Goal: Information Seeking & Learning: Learn about a topic

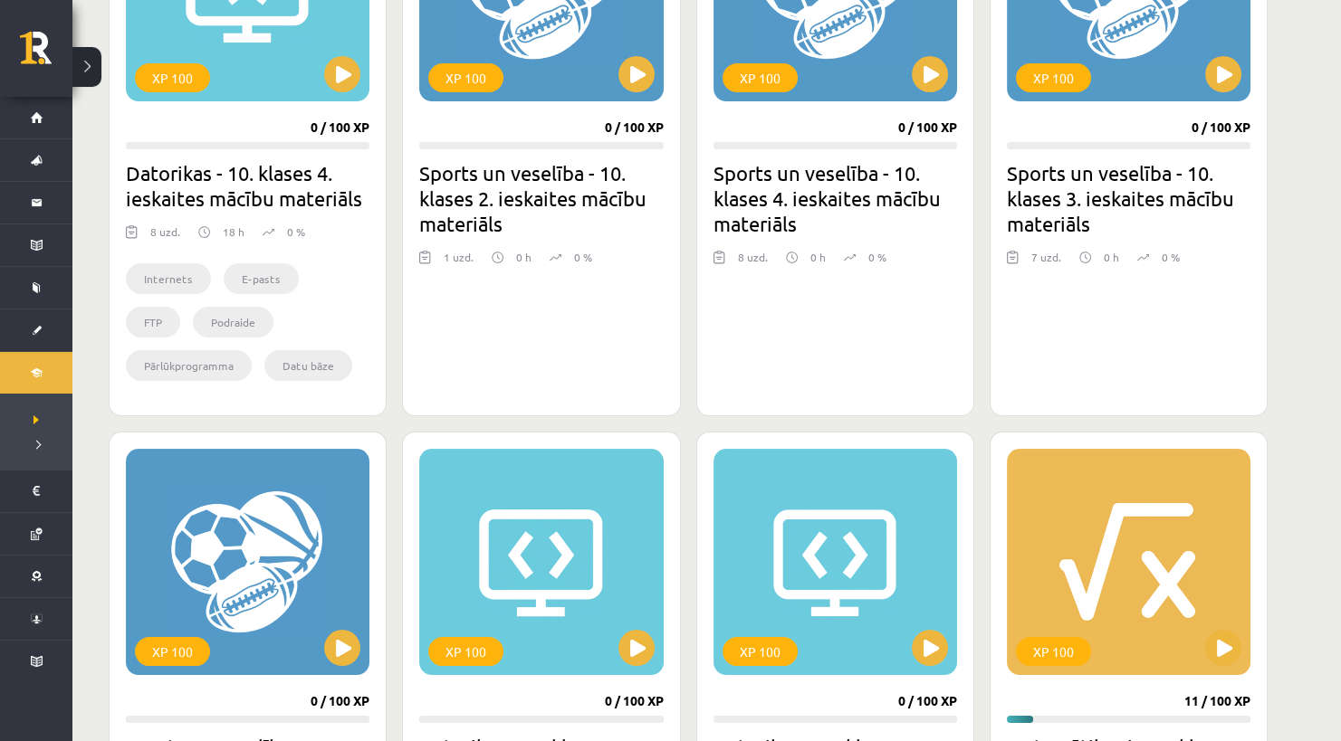
scroll to position [987, 0]
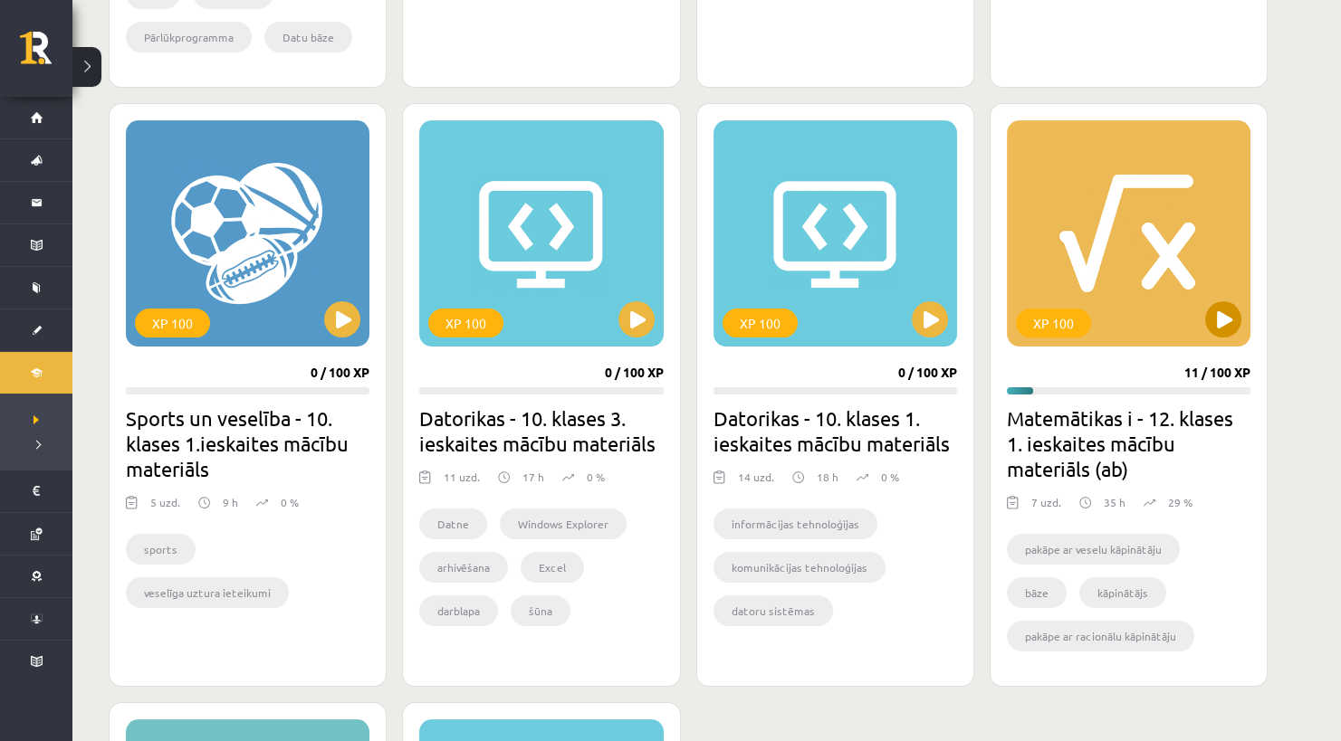
click at [1138, 294] on div "XP 100" at bounding box center [1129, 233] width 244 height 226
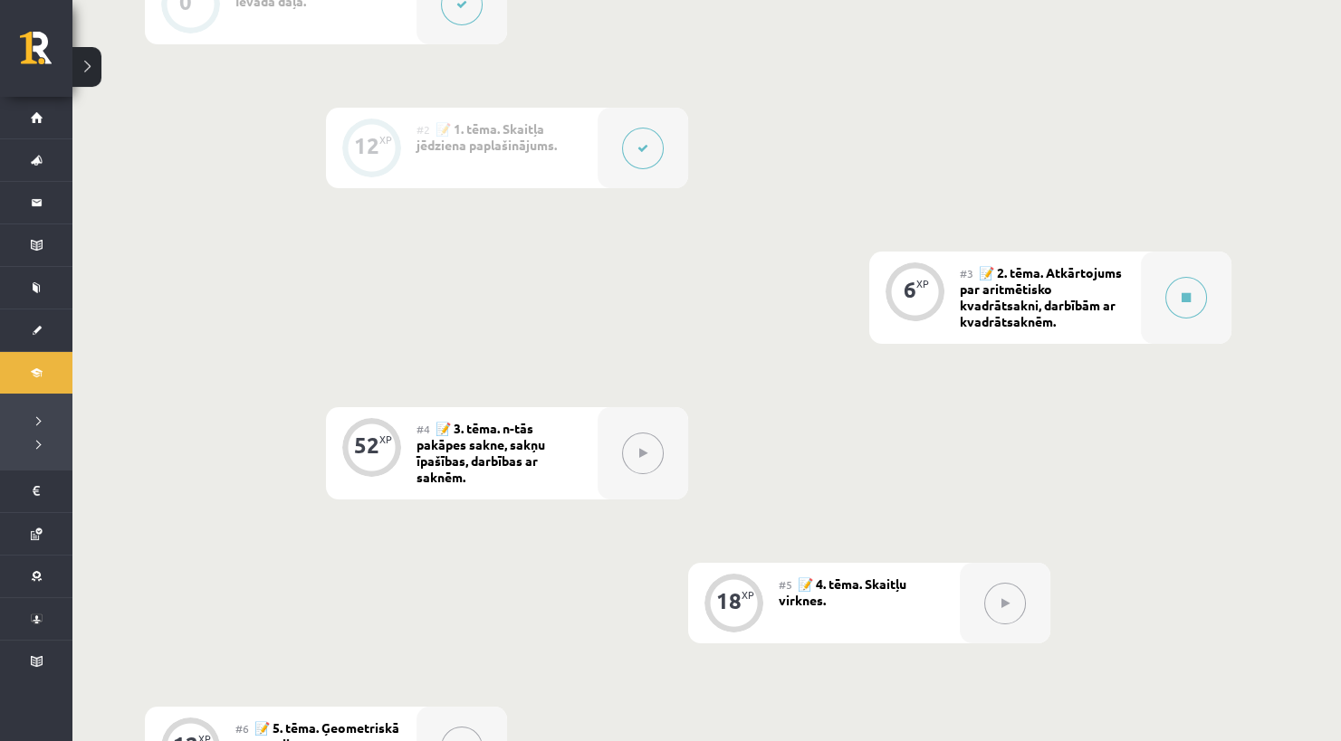
scroll to position [741, 0]
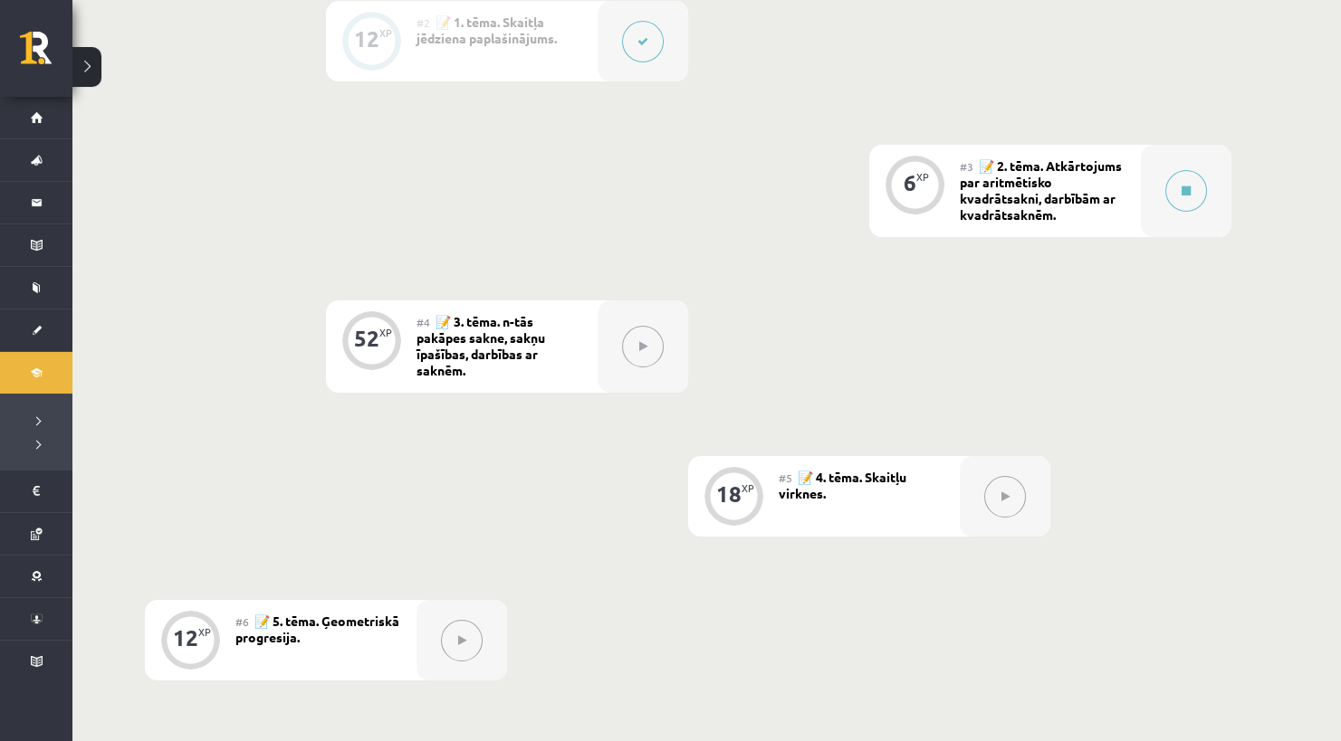
click at [990, 482] on button at bounding box center [1005, 497] width 42 height 42
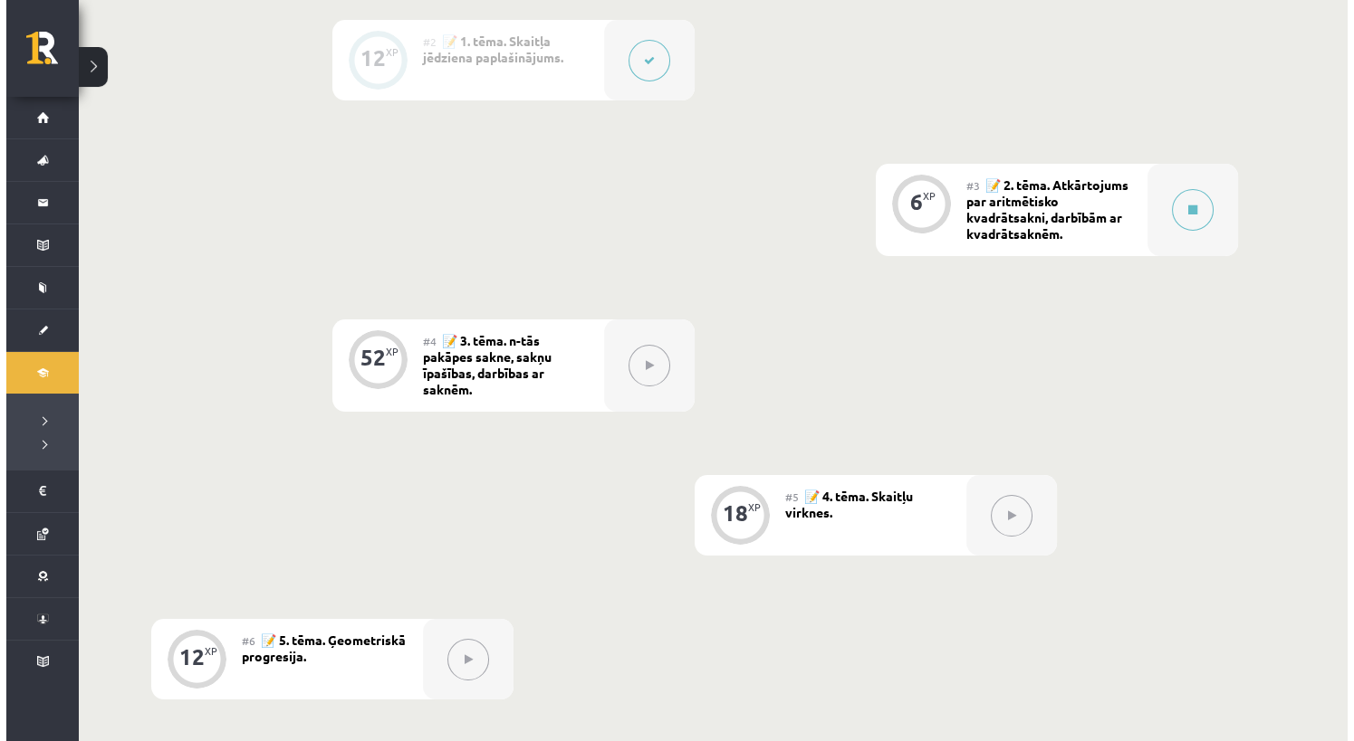
scroll to position [493, 0]
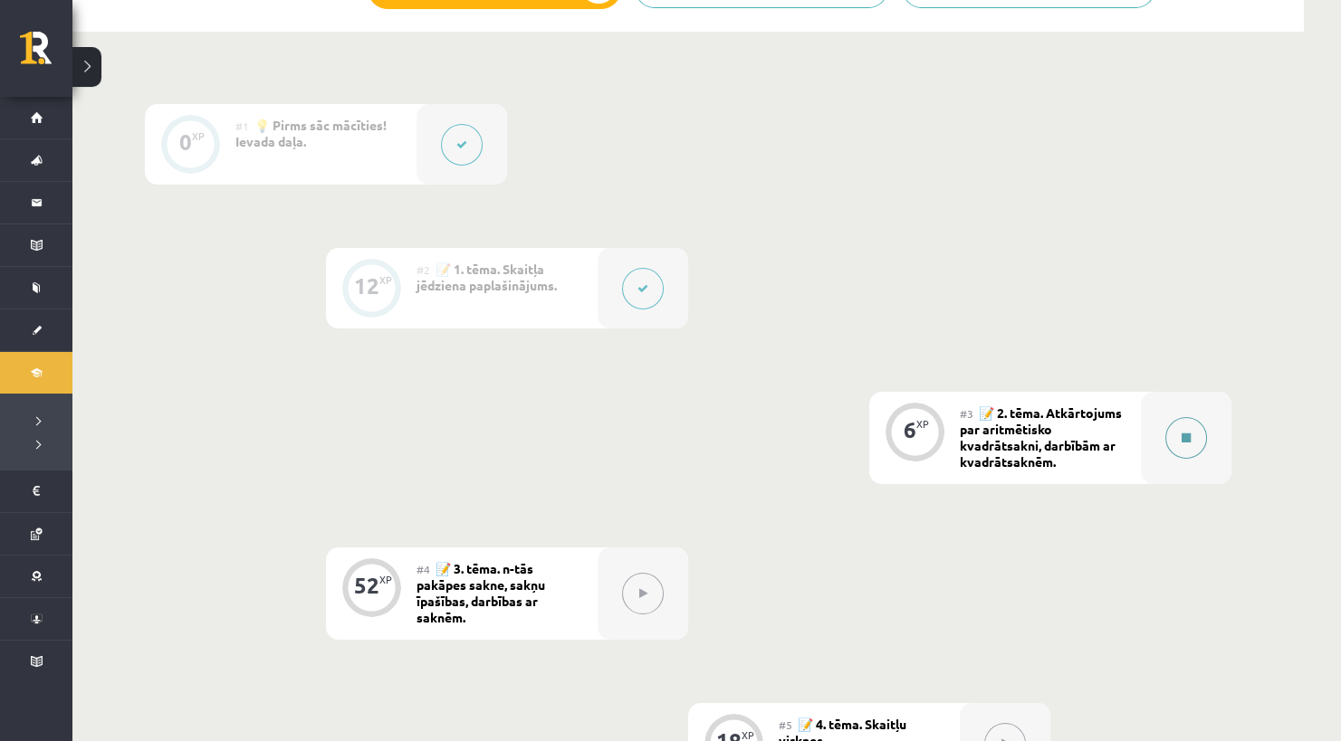
click at [1170, 408] on div at bounding box center [1186, 438] width 91 height 92
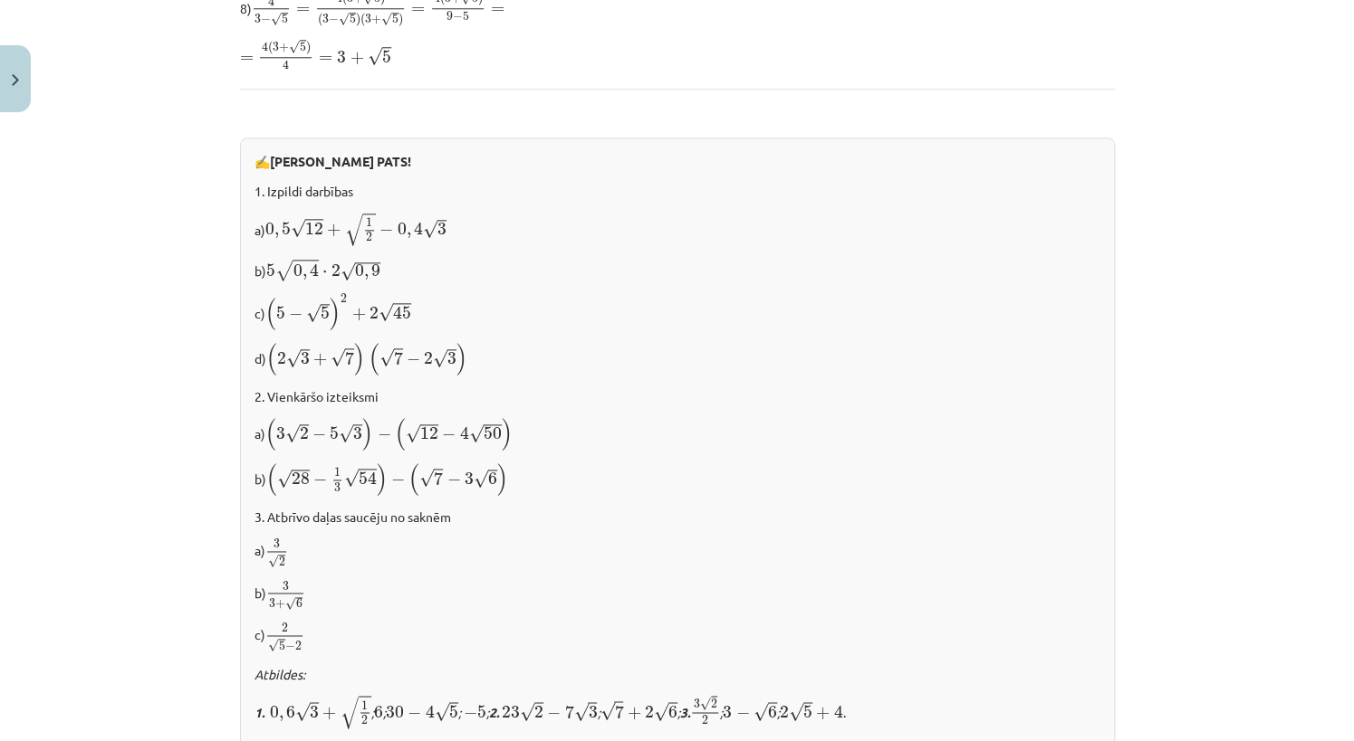
scroll to position [1109, 0]
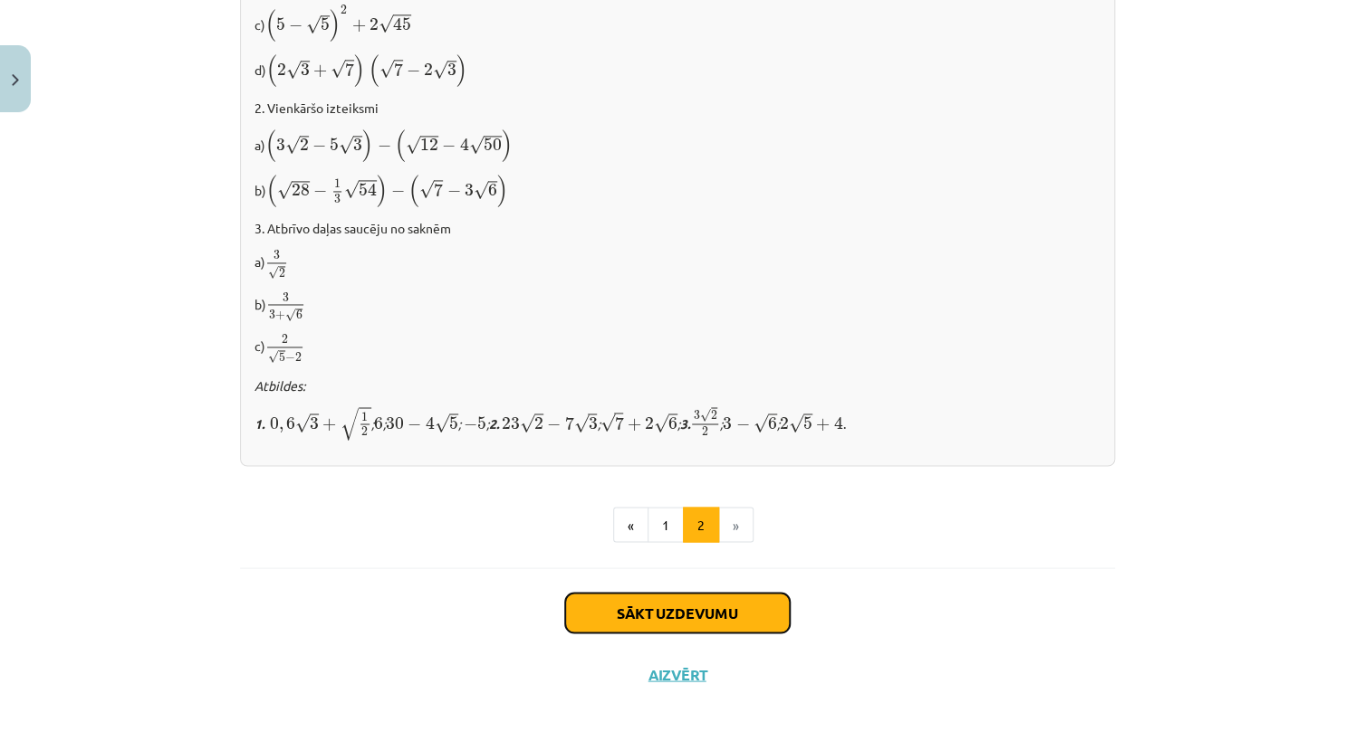
click at [703, 606] on button "Sākt uzdevumu" at bounding box center [677, 613] width 225 height 40
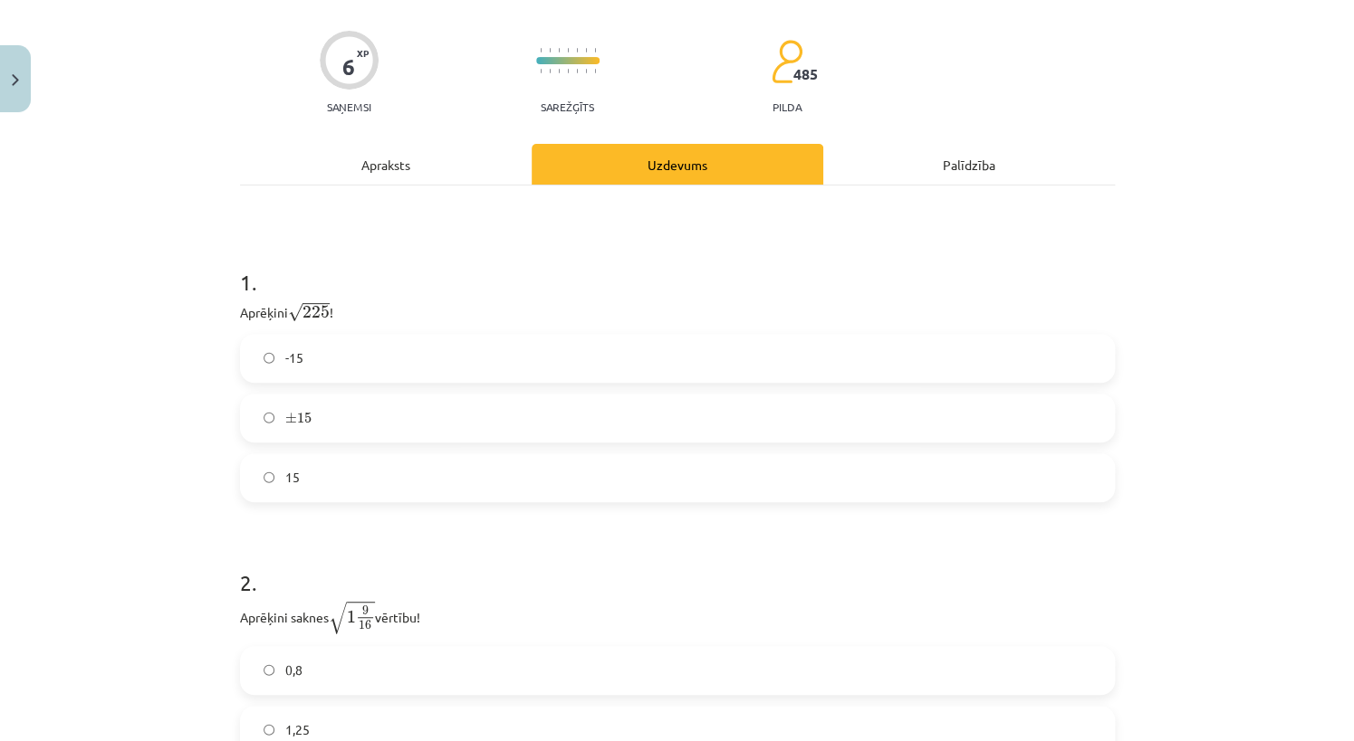
scroll to position [164, 0]
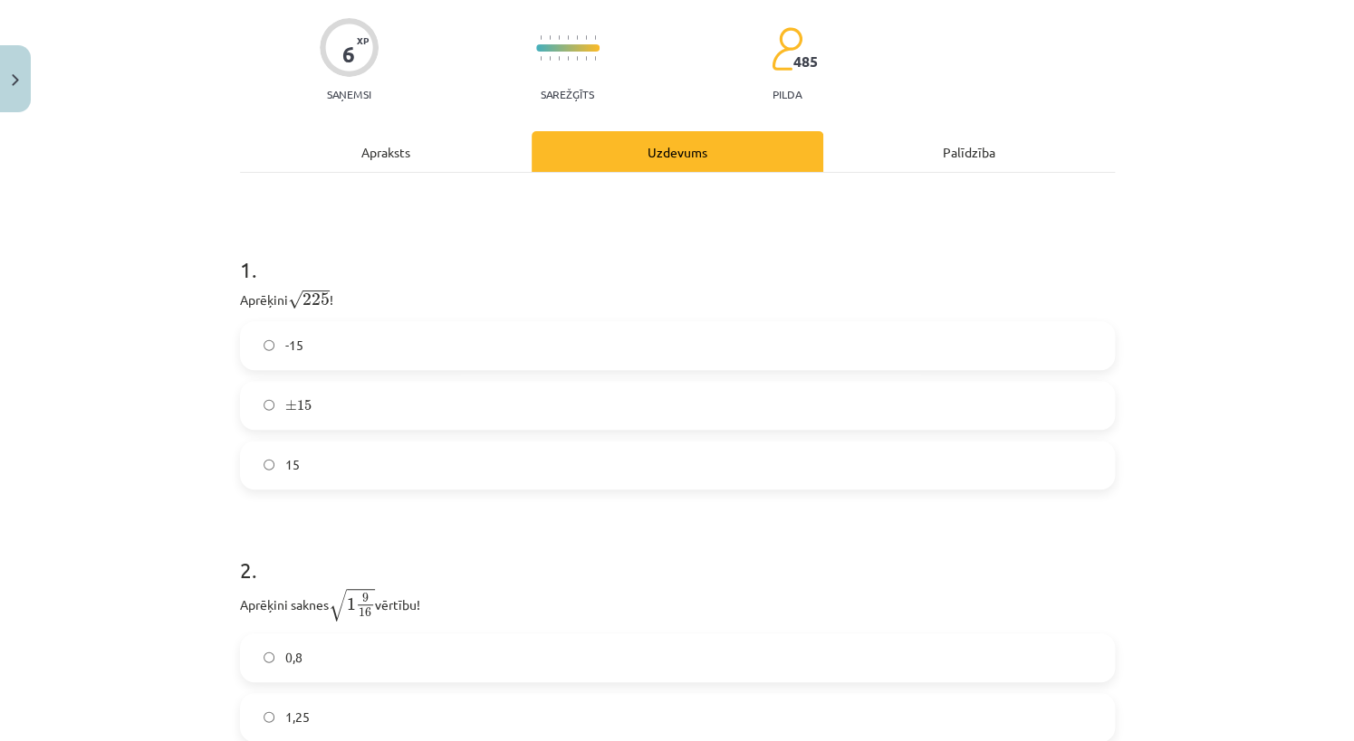
click at [496, 460] on label "15" at bounding box center [677, 465] width 871 height 45
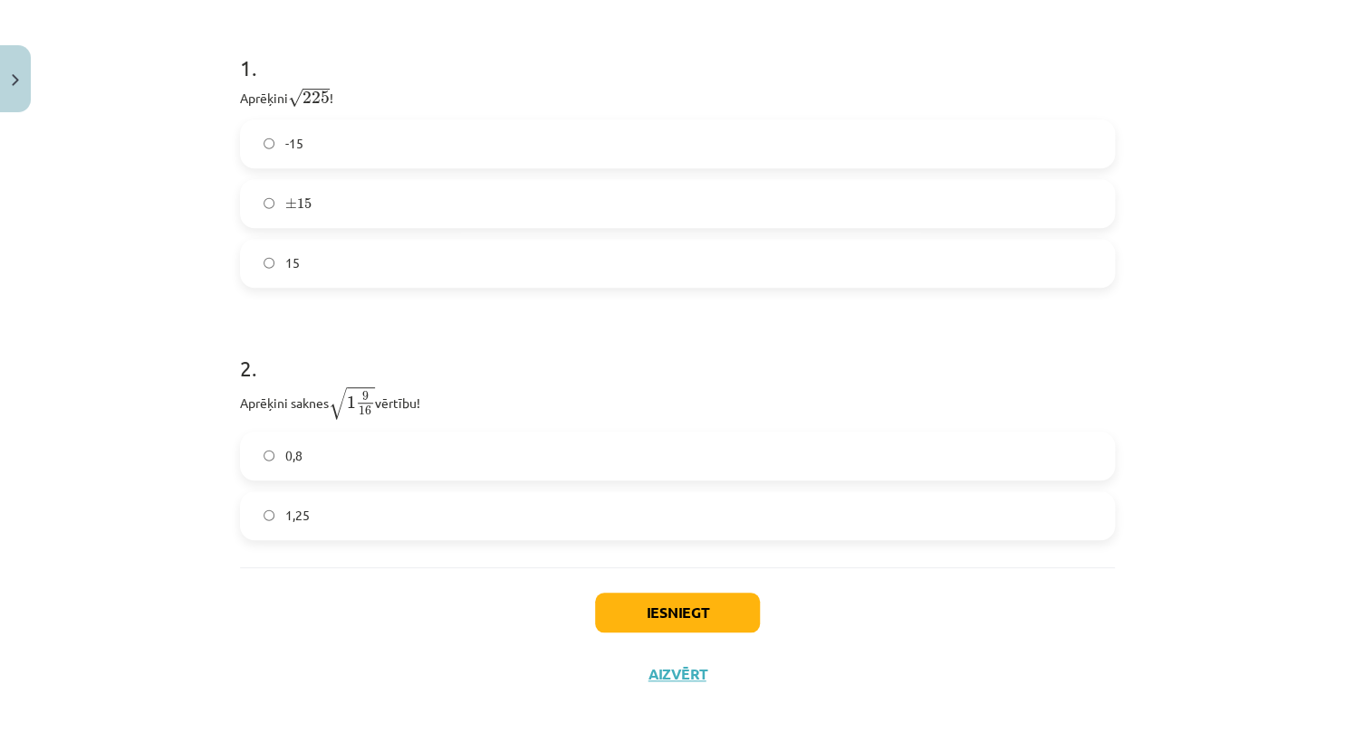
scroll to position [373, 0]
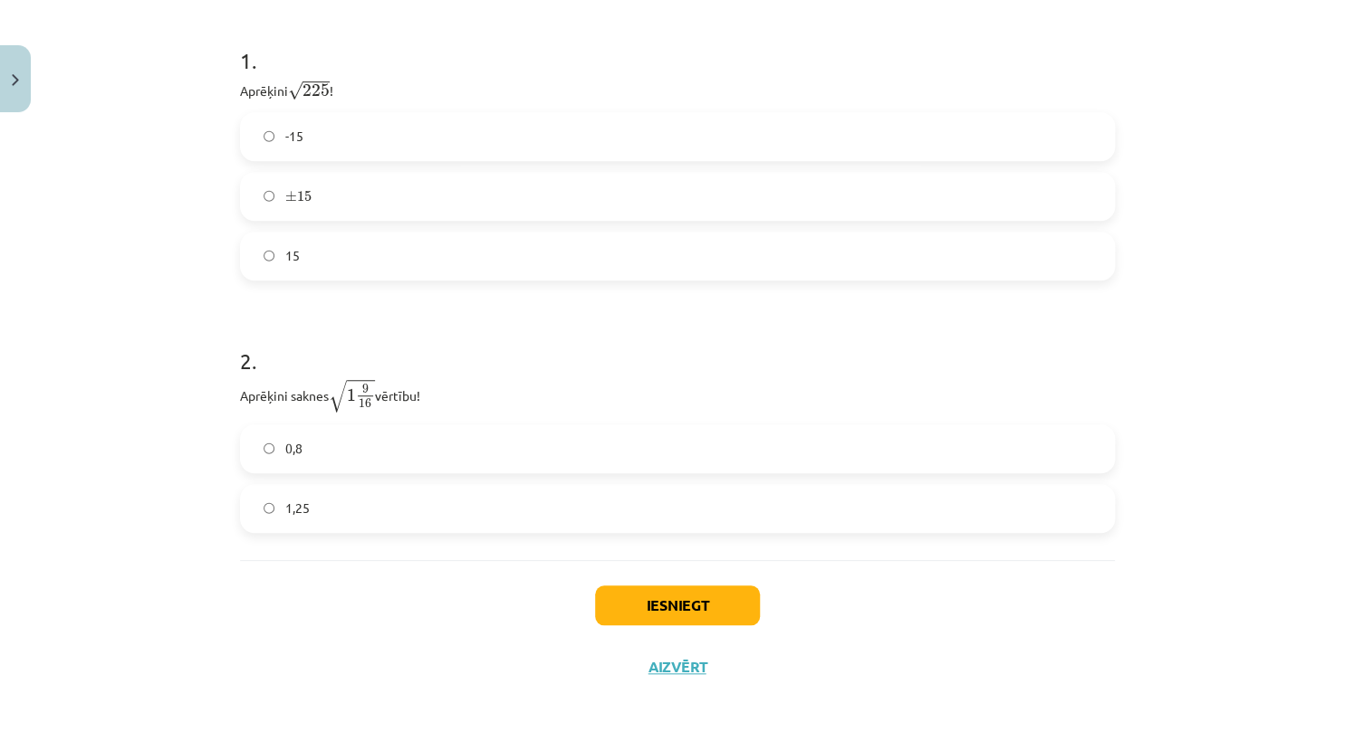
click at [337, 501] on label "1,25" at bounding box center [677, 508] width 871 height 45
click at [665, 580] on div "Iesniegt Aizvērt" at bounding box center [677, 623] width 875 height 127
click at [665, 594] on button "Iesniegt" at bounding box center [677, 606] width 165 height 40
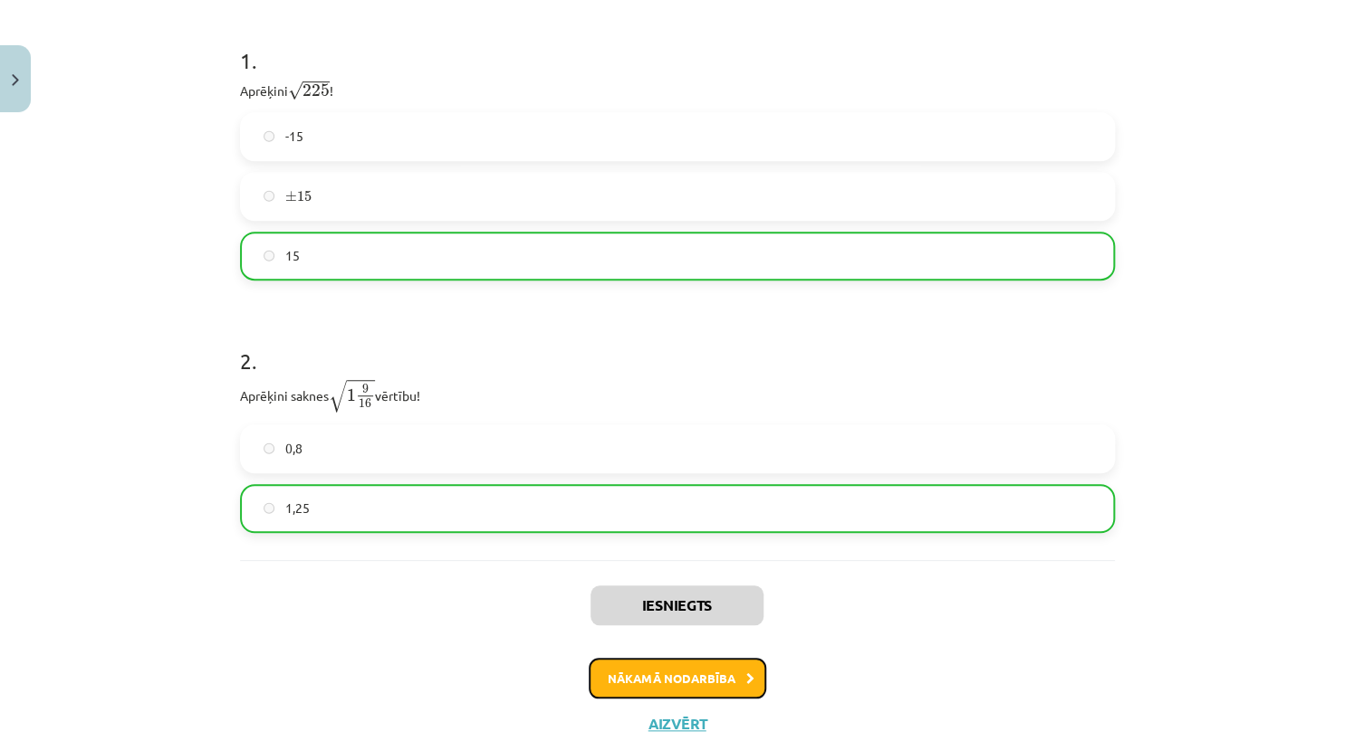
click at [654, 669] on button "Nākamā nodarbība" at bounding box center [676, 679] width 177 height 42
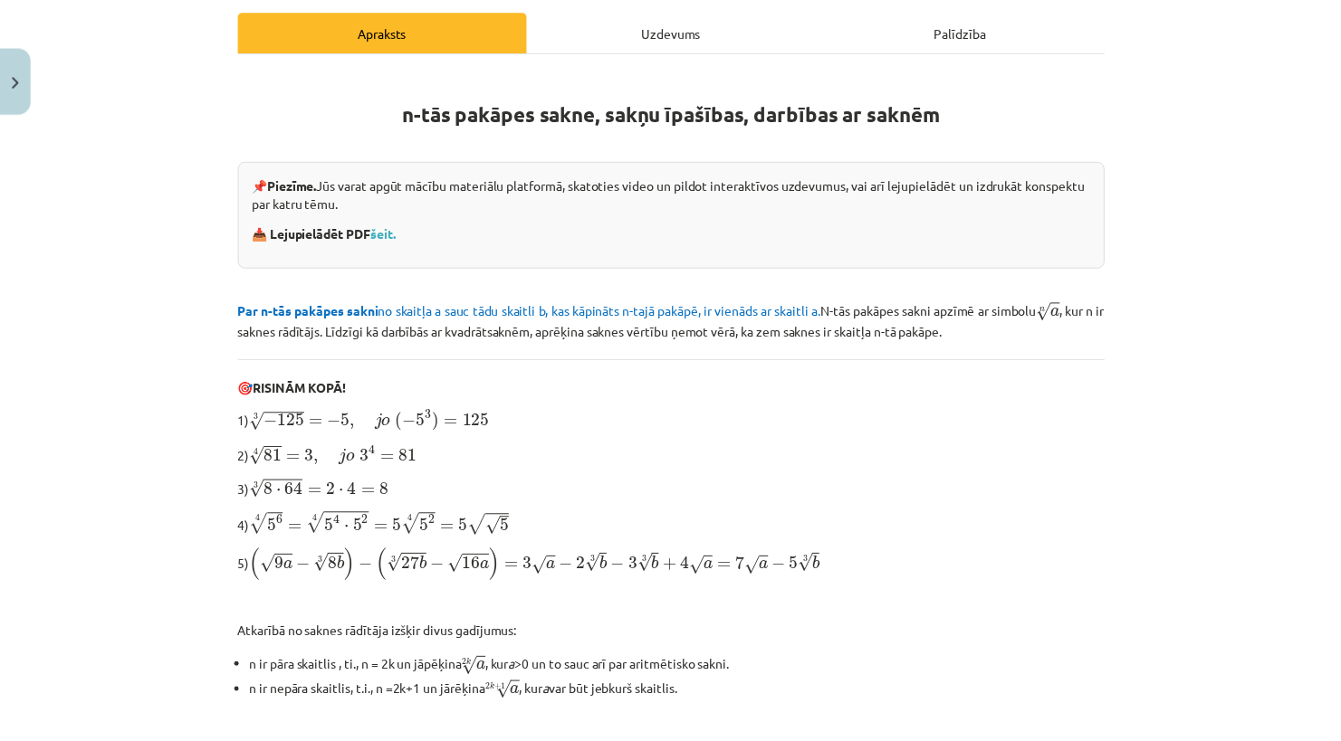
scroll to position [499, 0]
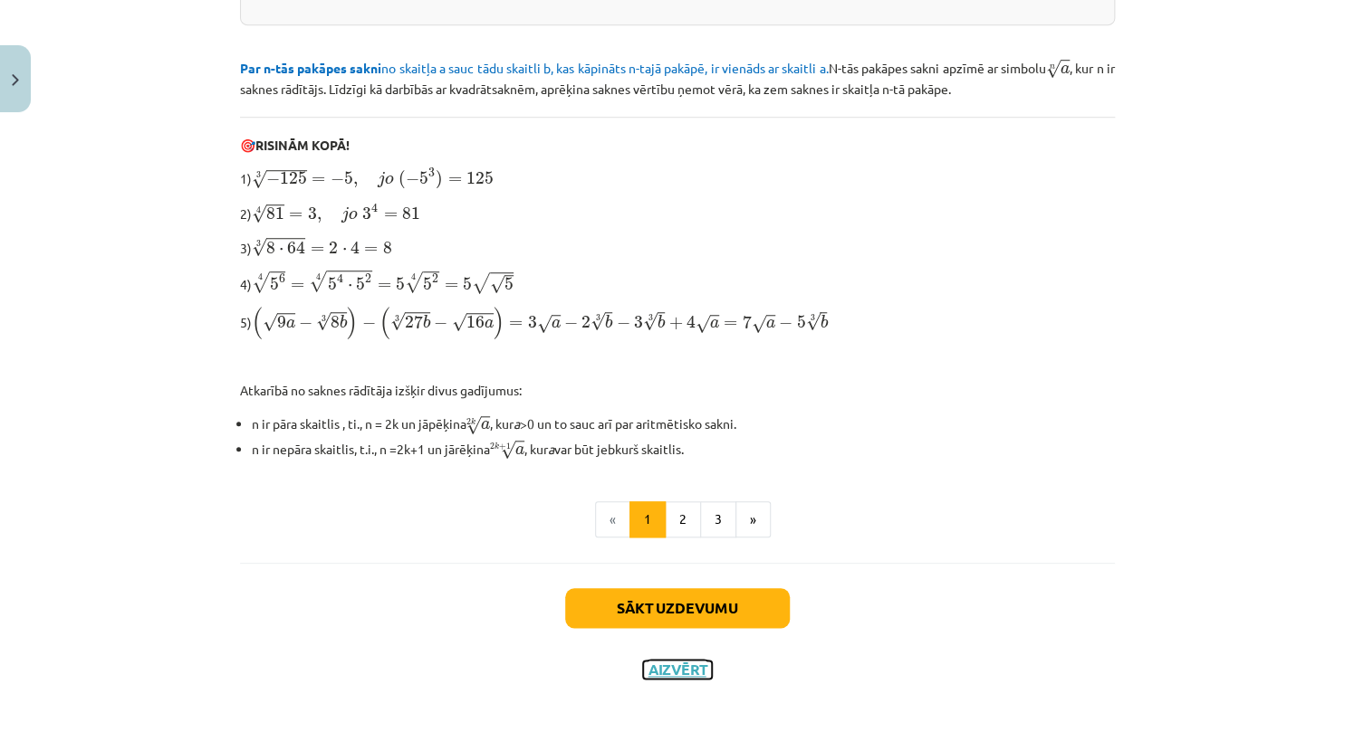
click at [663, 661] on button "Aizvērt" at bounding box center [677, 670] width 69 height 18
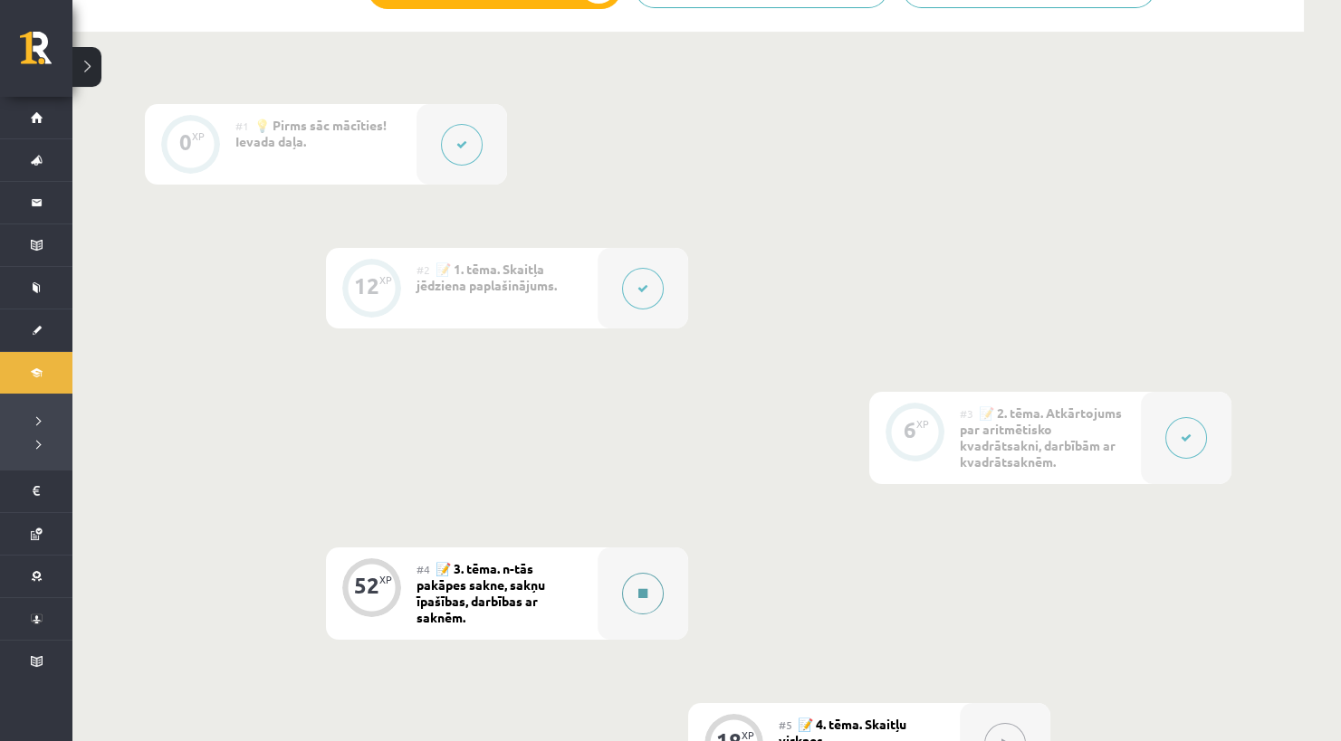
scroll to position [905, 0]
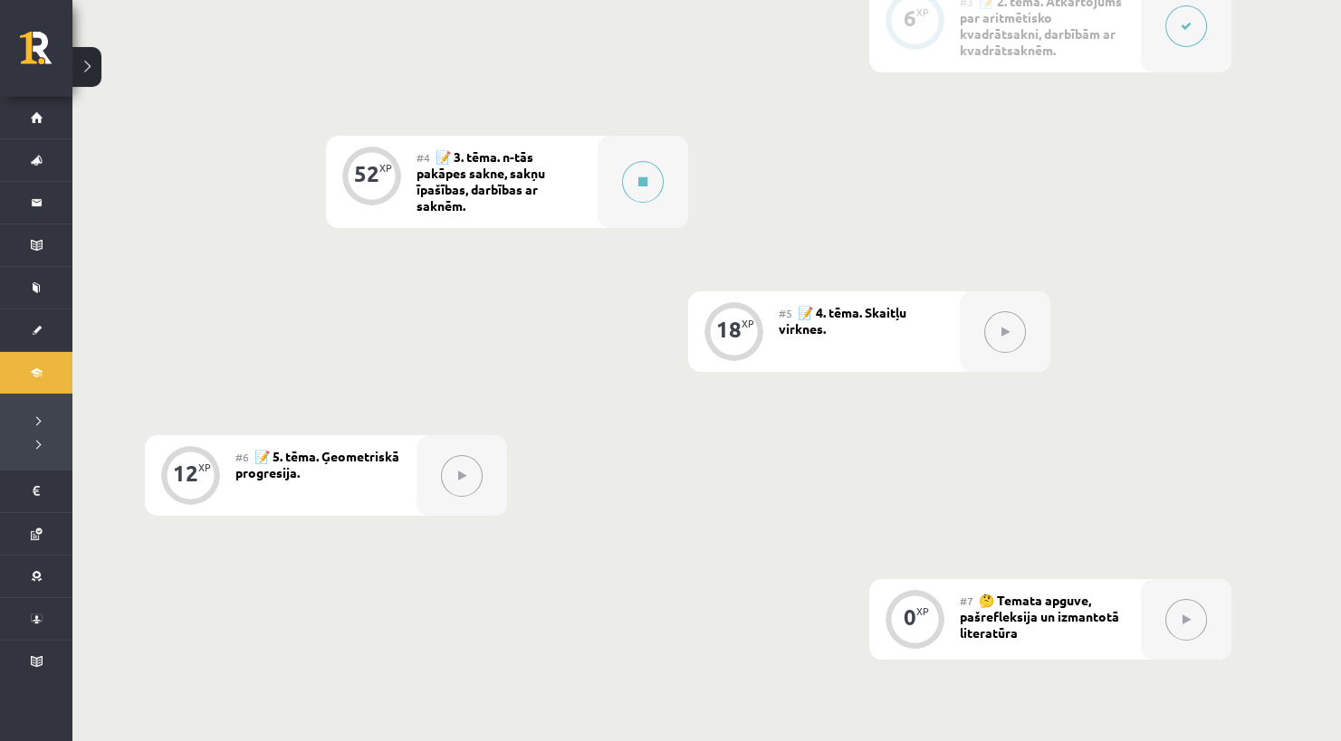
click at [981, 309] on div at bounding box center [1005, 332] width 91 height 81
